Goal: Navigation & Orientation: Find specific page/section

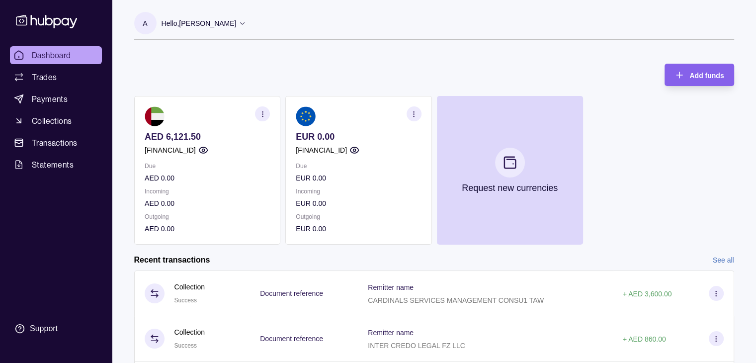
click at [411, 115] on icon "button" at bounding box center [413, 113] width 7 height 7
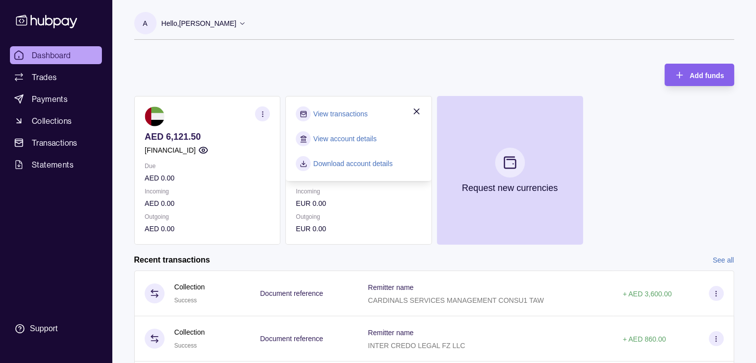
click at [394, 71] on div "Add funds AED 6,121.50 [FINANCIAL_ID] Due AED 0.00 Incoming AED 0.00 Outgoing A…" at bounding box center [434, 149] width 600 height 191
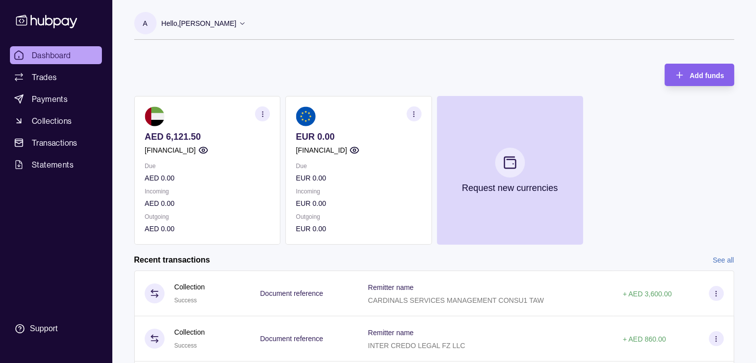
click at [412, 114] on icon "button" at bounding box center [413, 113] width 7 height 7
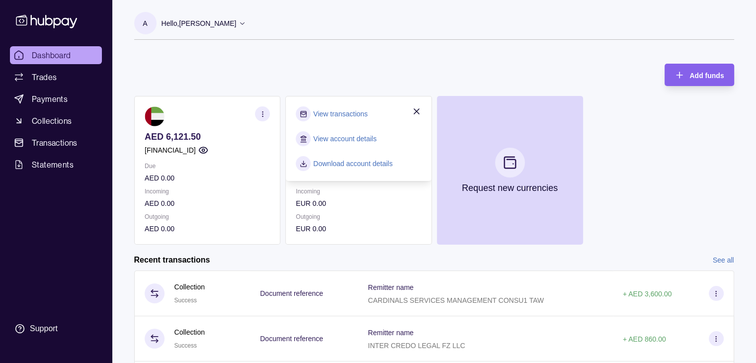
click at [655, 130] on div "AED 6,121.50 [FINANCIAL_ID] Due AED 0.00 Incoming AED 0.00 Outgoing AED 0.00 EU…" at bounding box center [434, 170] width 600 height 149
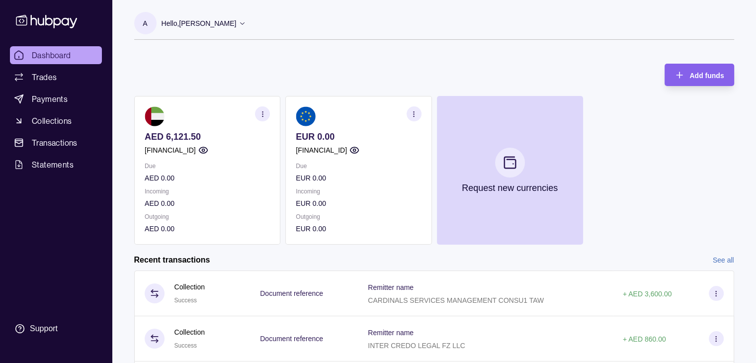
click at [48, 314] on div "Dashboard Trades Payments Collections Transactions Statements Support" at bounding box center [56, 192] width 100 height 293
click at [44, 330] on div "Support" at bounding box center [44, 328] width 28 height 11
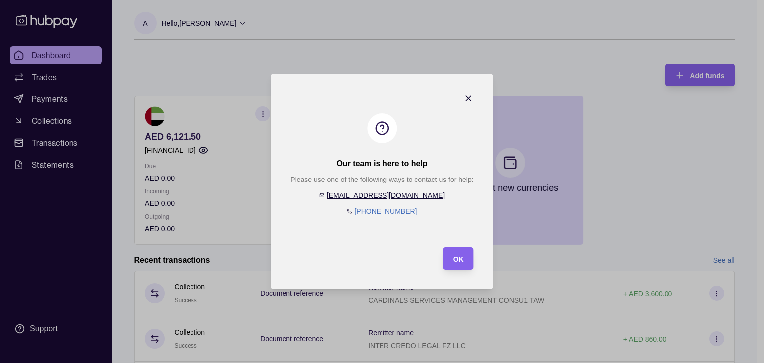
click at [471, 94] on icon "button" at bounding box center [468, 98] width 10 height 10
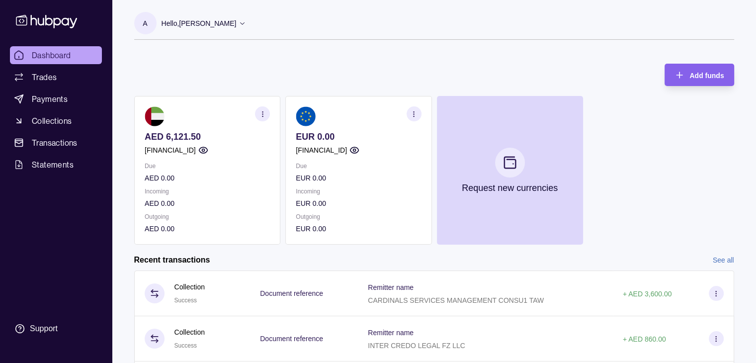
click at [239, 24] on icon at bounding box center [242, 22] width 7 height 7
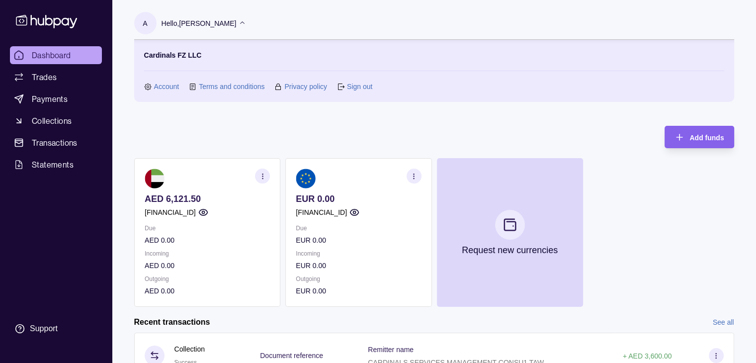
click at [239, 24] on icon at bounding box center [242, 22] width 7 height 7
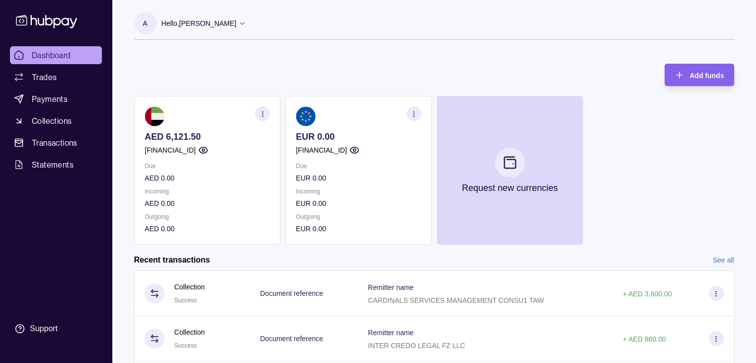
click at [414, 114] on circle "button" at bounding box center [413, 113] width 0 height 0
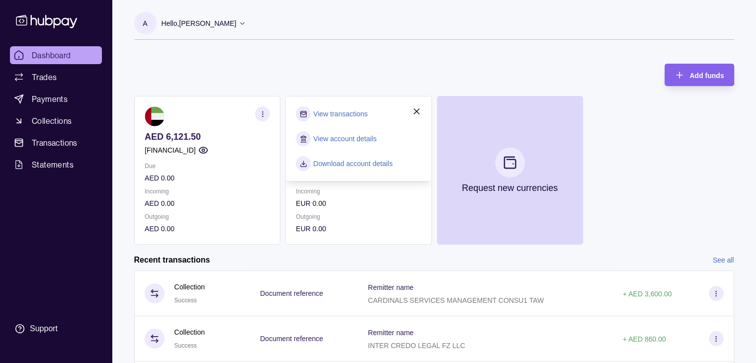
click at [392, 83] on div "Add funds AED 6,121.50 [FINANCIAL_ID] Due AED 0.00 Incoming AED 0.00 Outgoing A…" at bounding box center [434, 149] width 600 height 191
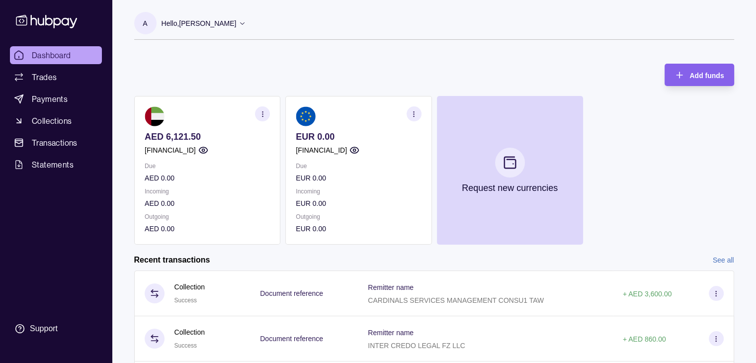
click at [411, 112] on icon "button" at bounding box center [413, 113] width 7 height 7
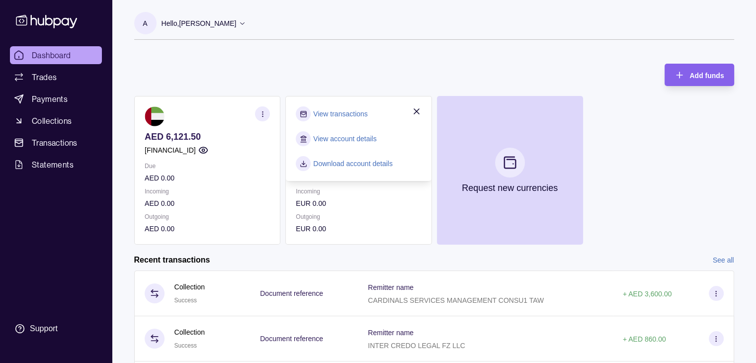
click at [364, 78] on div "Add funds AED 6,121.50 [FINANCIAL_ID] Due AED 0.00 Incoming AED 0.00 Outgoing A…" at bounding box center [434, 149] width 600 height 191
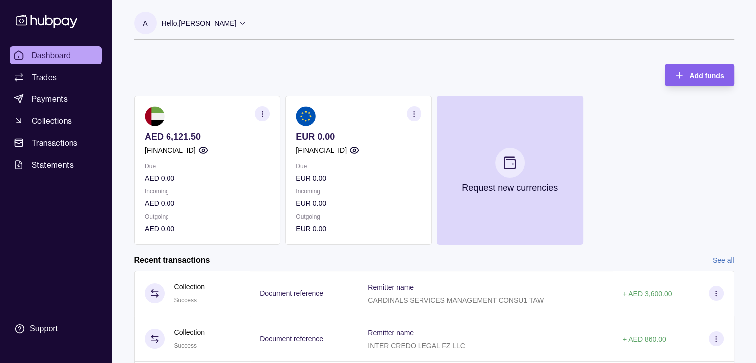
click at [410, 111] on icon "button" at bounding box center [413, 113] width 7 height 7
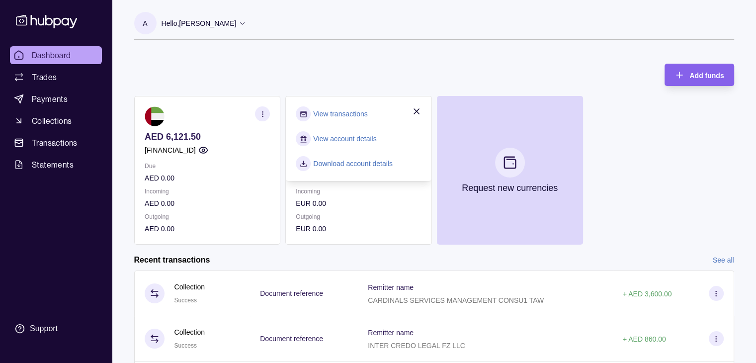
click at [376, 63] on div "Add funds AED 6,121.50 [FINANCIAL_ID] Due AED 0.00 Incoming AED 0.00 Outgoing A…" at bounding box center [434, 149] width 600 height 191
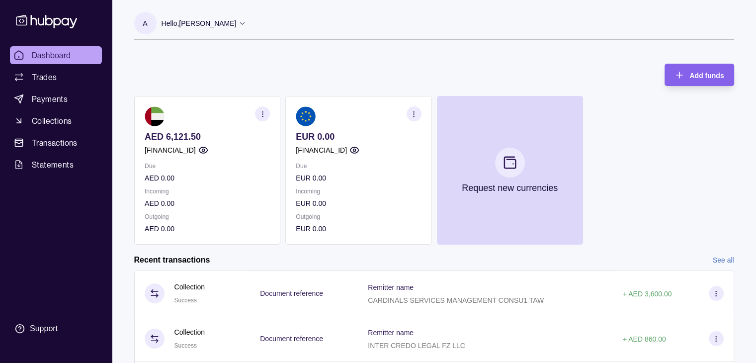
click at [412, 114] on icon "button" at bounding box center [413, 113] width 7 height 7
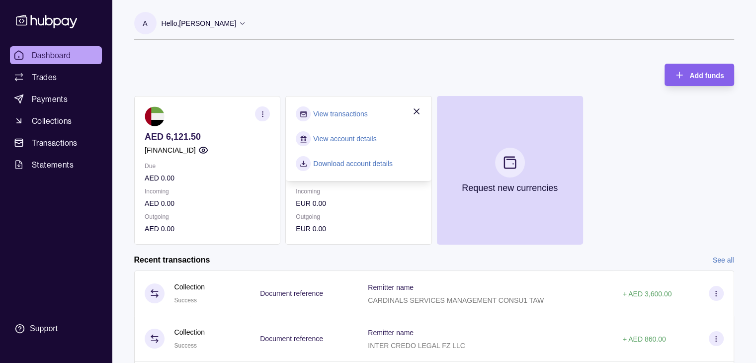
click at [416, 112] on icon "button" at bounding box center [416, 111] width 10 height 10
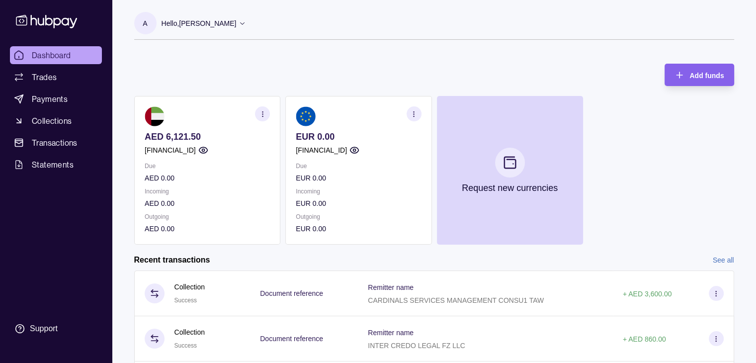
click at [414, 117] on icon "button" at bounding box center [413, 113] width 7 height 7
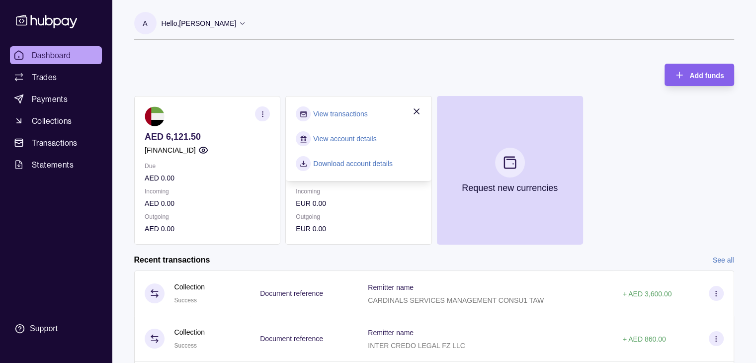
click at [239, 22] on icon at bounding box center [242, 22] width 7 height 7
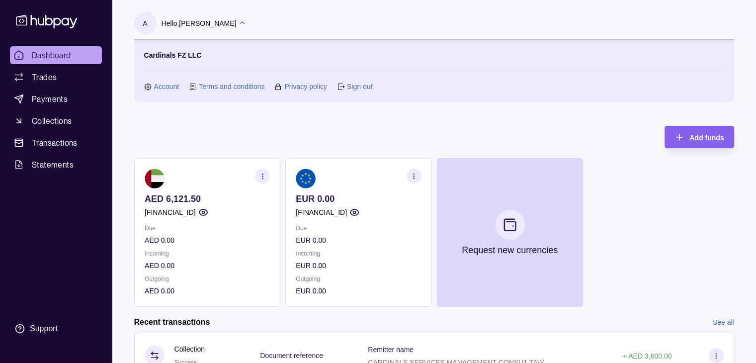
click at [156, 88] on link "Account" at bounding box center [166, 86] width 25 height 11
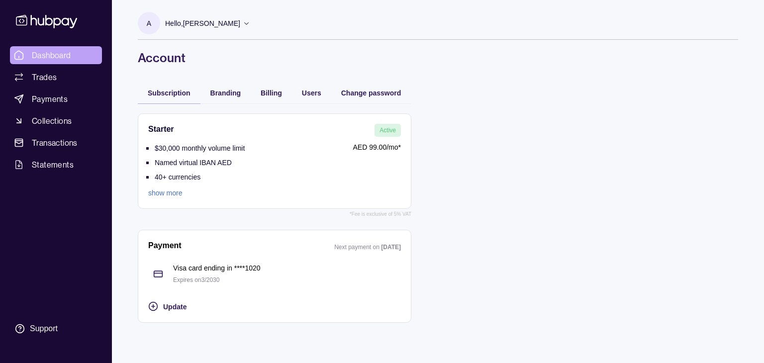
click at [56, 49] on span "Dashboard" at bounding box center [51, 55] width 39 height 12
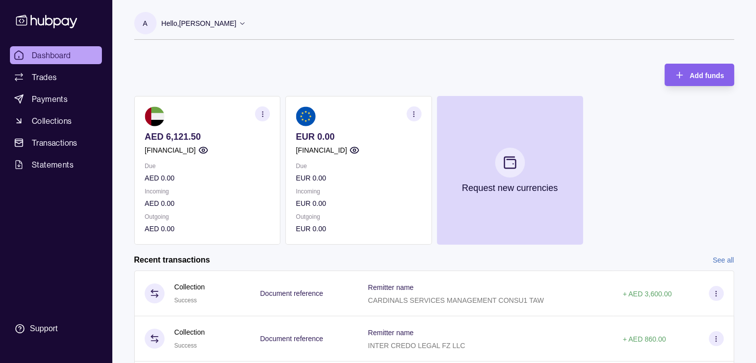
scroll to position [166, 0]
